Goal: Information Seeking & Learning: Learn about a topic

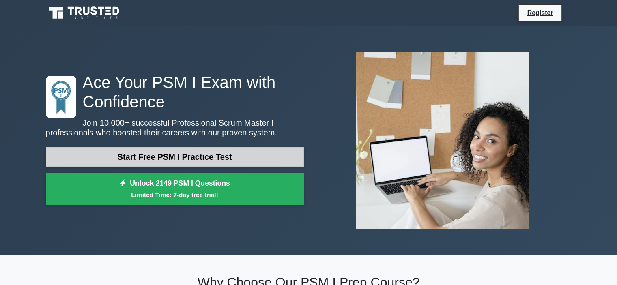
click at [225, 155] on link "Start Free PSM I Practice Test" at bounding box center [175, 156] width 258 height 19
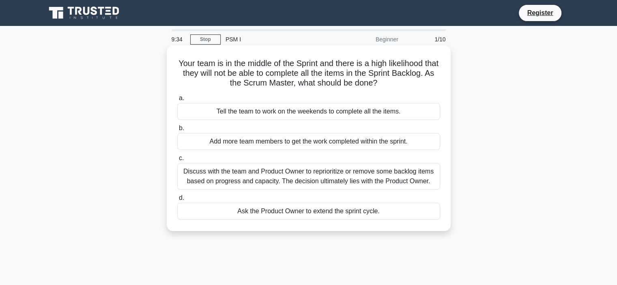
click at [405, 178] on div "Discuss with the team and Product Owner to reprioritize or remove some backlog …" at bounding box center [308, 176] width 263 height 27
click at [177, 161] on input "c. Discuss with the team and Product Owner to reprioritize or remove some backl…" at bounding box center [177, 158] width 0 height 5
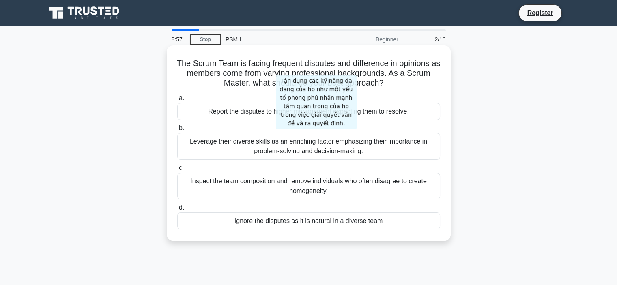
click at [313, 140] on div "Leverage their diverse skills as an enriching factor emphasizing their importan…" at bounding box center [308, 146] width 263 height 27
click at [177, 131] on input "b. Leverage their diverse skills as an enriching factor emphasizing their impor…" at bounding box center [177, 128] width 0 height 5
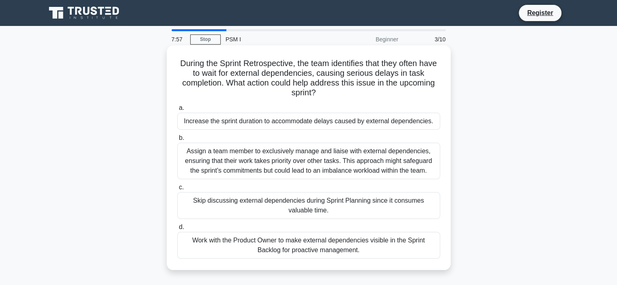
click at [322, 158] on div "Assign a team member to exclusively manage and liaise with external dependencie…" at bounding box center [308, 161] width 263 height 36
click at [177, 141] on input "b. Assign a team member to exclusively manage and liaise with external dependen…" at bounding box center [177, 137] width 0 height 5
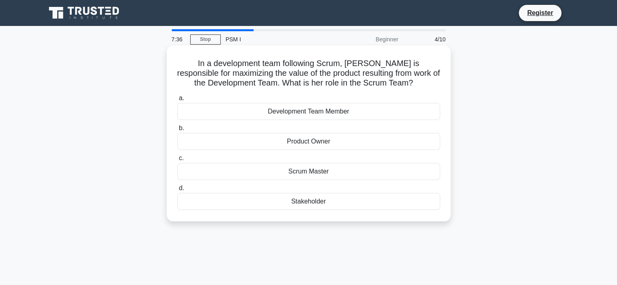
click at [334, 136] on div "Product Owner" at bounding box center [308, 141] width 263 height 17
click at [177, 131] on input "b. Product Owner" at bounding box center [177, 128] width 0 height 5
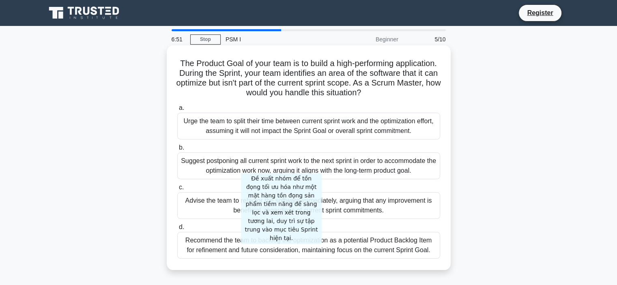
click at [279, 247] on div "Recommend the team to backlog the optimization as a potential Product Backlog I…" at bounding box center [308, 245] width 263 height 27
click at [177, 230] on input "d. Recommend the team to backlog the optimization as a potential Product Backlo…" at bounding box center [177, 227] width 0 height 5
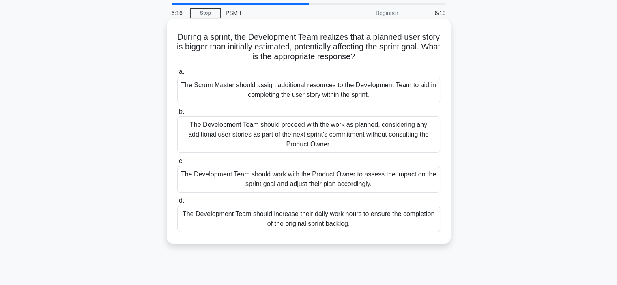
scroll to position [41, 0]
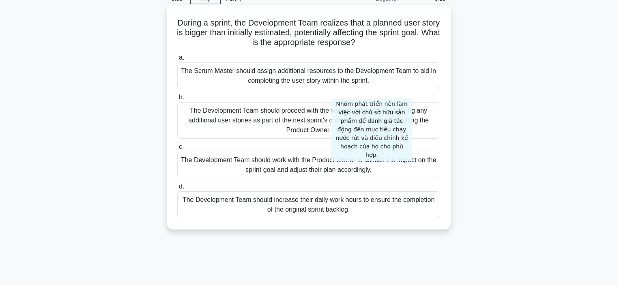
click at [369, 163] on div "The Development Team should work with the Product Owner to assess the impact on…" at bounding box center [308, 165] width 263 height 27
click at [177, 150] on input "c. The Development Team should work with the Product Owner to assess the impact…" at bounding box center [177, 146] width 0 height 5
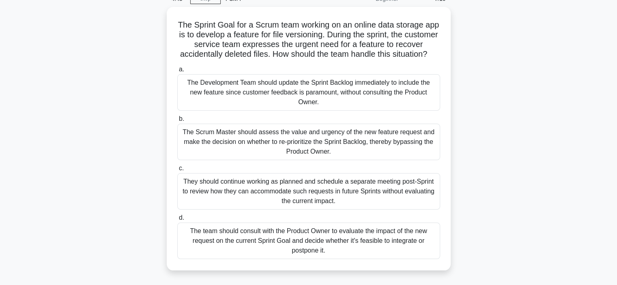
scroll to position [81, 0]
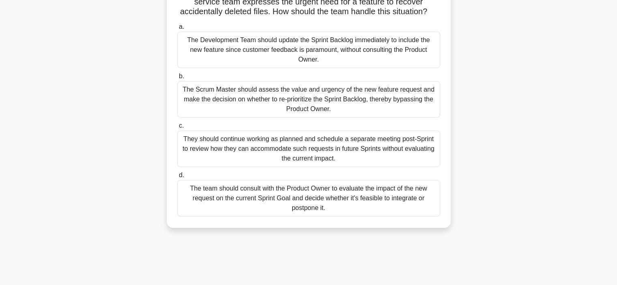
click at [418, 201] on div "The team should consult with the Product Owner to evaluate the impact of the ne…" at bounding box center [308, 198] width 263 height 36
click at [177, 178] on input "d. The team should consult with the Product Owner to evaluate the impact of the…" at bounding box center [177, 175] width 0 height 5
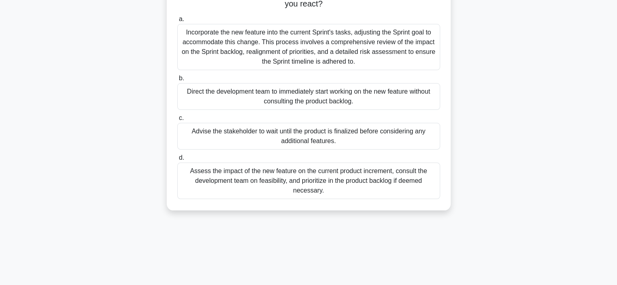
scroll to position [41, 0]
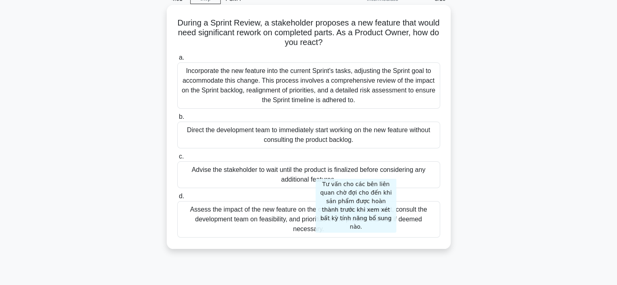
click at [353, 235] on div "Assess the impact of the new feature on the current product increment, consult …" at bounding box center [308, 219] width 263 height 36
click at [177, 199] on input "d. Assess the impact of the new feature on the current product increment, consu…" at bounding box center [177, 196] width 0 height 5
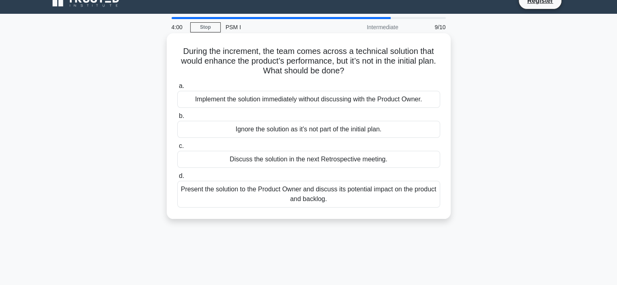
scroll to position [0, 0]
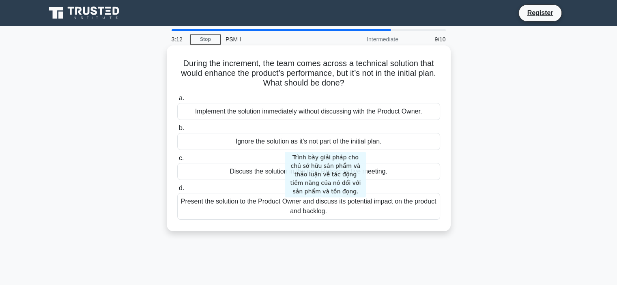
click at [323, 208] on div "Present the solution to the Product Owner and discuss its potential impact on t…" at bounding box center [308, 206] width 263 height 27
click at [177, 191] on input "d. Present the solution to the Product Owner and discuss its potential impact o…" at bounding box center [177, 188] width 0 height 5
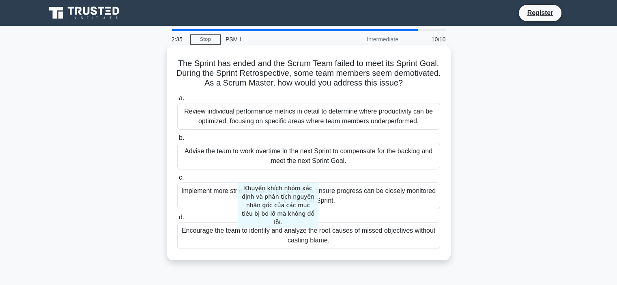
click at [275, 231] on div "Encourage the team to identify and analyze the root causes of missed objectives…" at bounding box center [308, 235] width 263 height 27
click at [177, 220] on input "d. Encourage the team to identify and analyze the root causes of missed objecti…" at bounding box center [177, 217] width 0 height 5
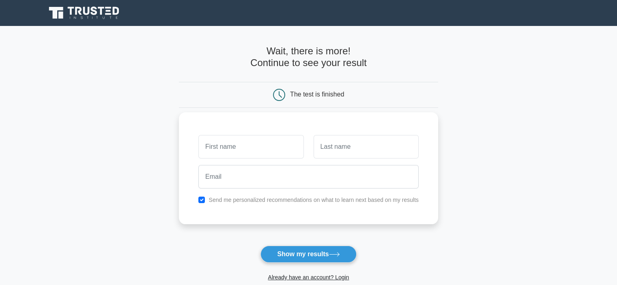
click at [280, 149] on input "text" at bounding box center [250, 147] width 105 height 24
type input "Van"
click at [365, 157] on input "text" at bounding box center [365, 147] width 105 height 24
type input "Nguyen"
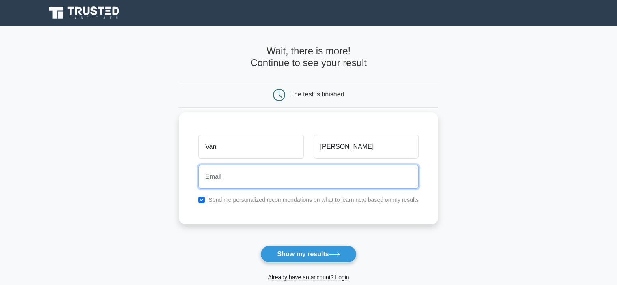
click at [353, 170] on input "email" at bounding box center [308, 177] width 220 height 24
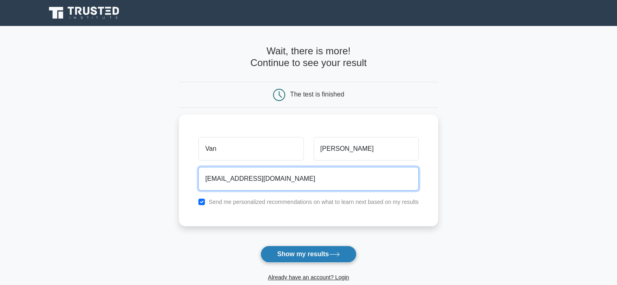
type input "nvan0330@gmail.com"
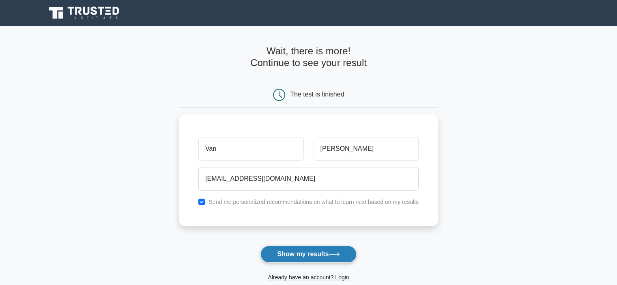
click at [328, 255] on button "Show my results" at bounding box center [308, 254] width 96 height 17
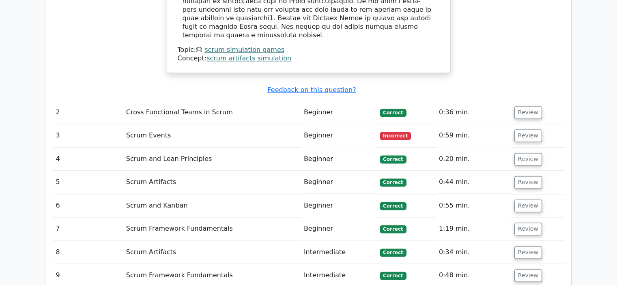
scroll to position [1014, 0]
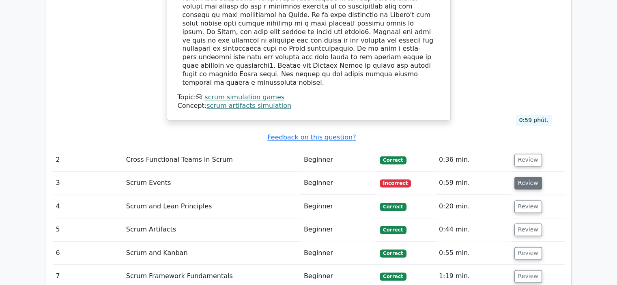
click at [529, 177] on button "Review" at bounding box center [528, 183] width 28 height 13
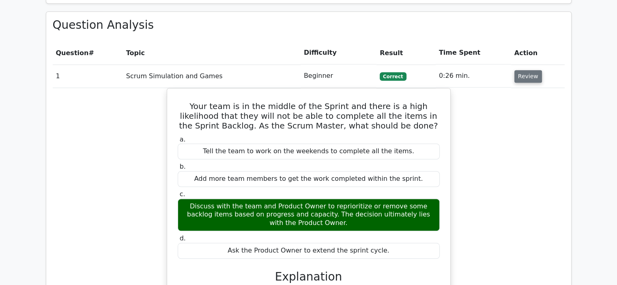
scroll to position [608, 0]
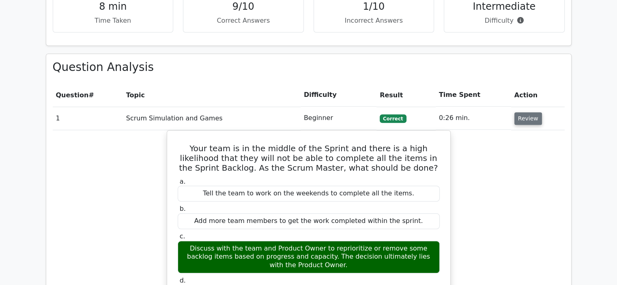
click at [530, 112] on button "Review" at bounding box center [528, 118] width 28 height 13
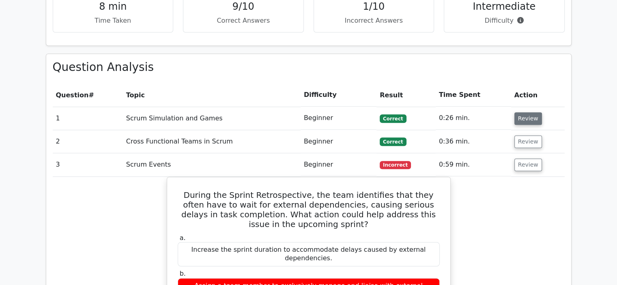
click at [530, 112] on button "Review" at bounding box center [528, 118] width 28 height 13
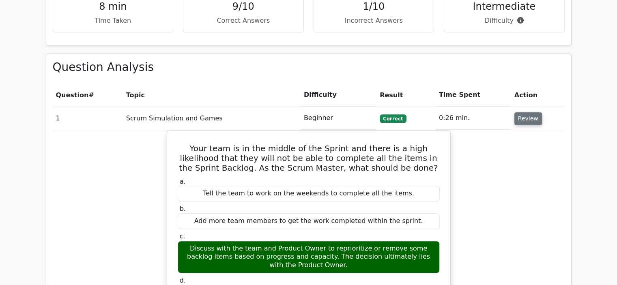
click at [530, 112] on button "Review" at bounding box center [528, 118] width 28 height 13
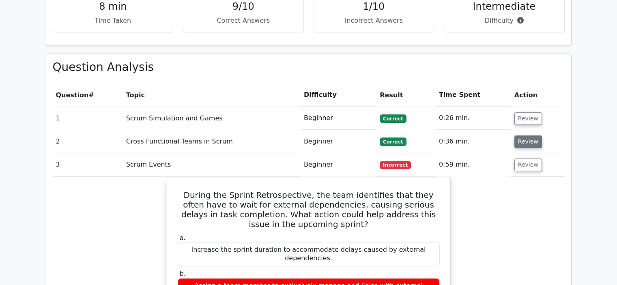
click at [525, 135] on button "Review" at bounding box center [528, 141] width 28 height 13
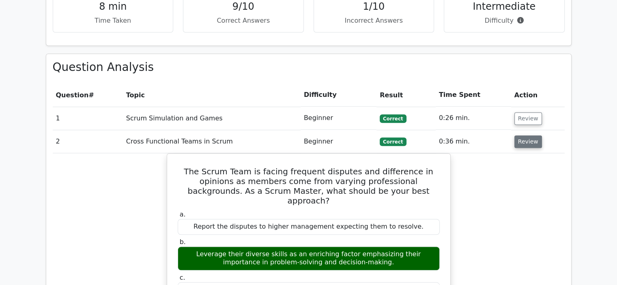
click at [525, 135] on button "Review" at bounding box center [528, 141] width 28 height 13
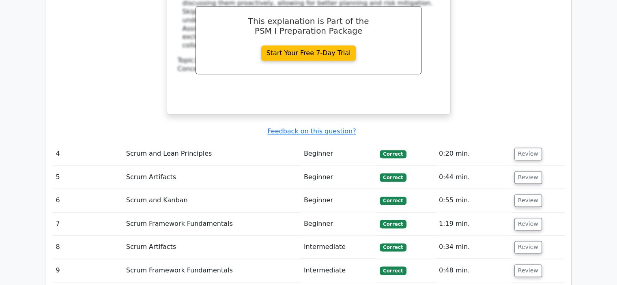
scroll to position [1095, 0]
